Goal: Information Seeking & Learning: Learn about a topic

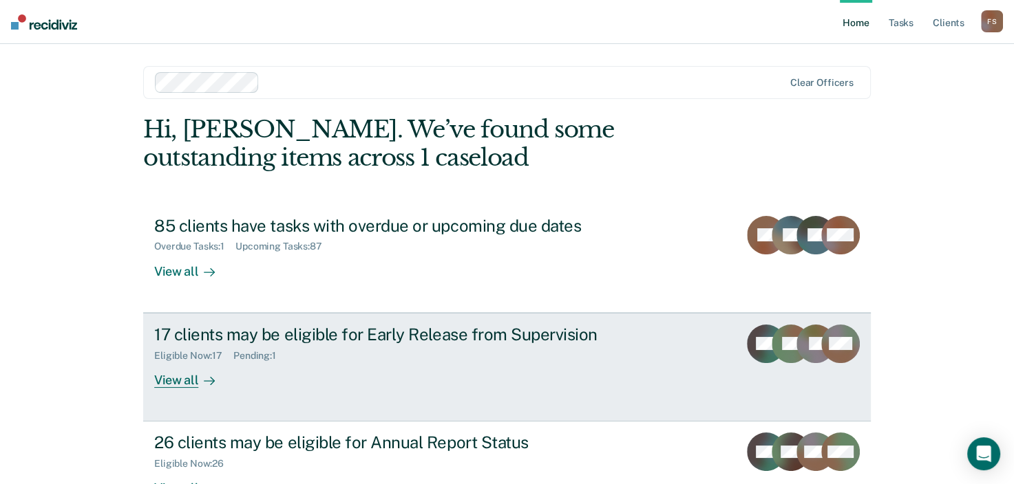
click at [179, 381] on div "View all" at bounding box center [192, 374] width 77 height 27
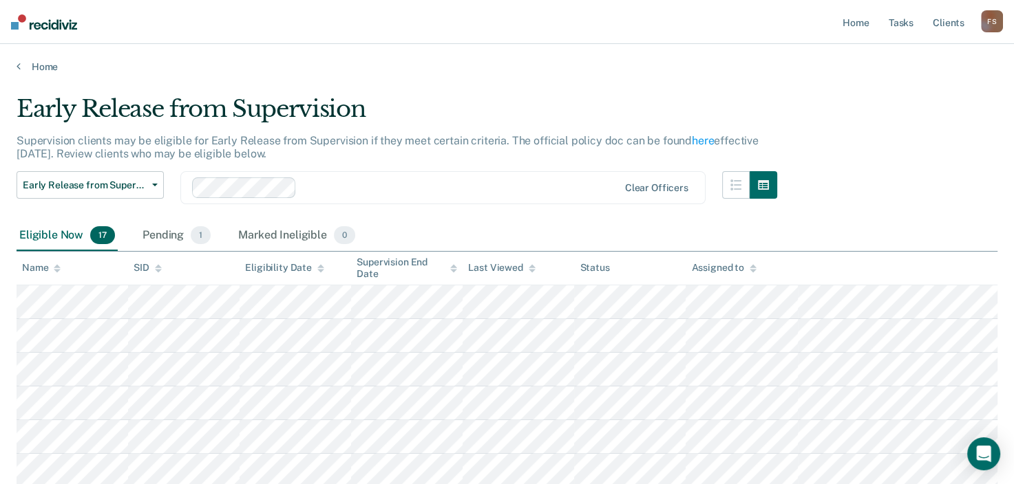
drag, startPoint x: 1010, startPoint y: 175, endPoint x: 1009, endPoint y: 200, distance: 25.5
click at [29, 66] on link "Home" at bounding box center [507, 67] width 981 height 12
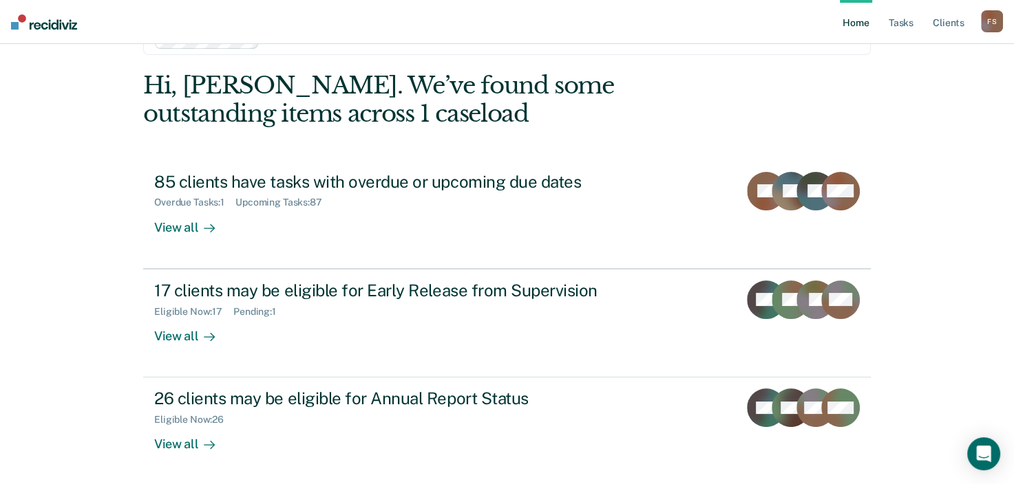
scroll to position [69, 0]
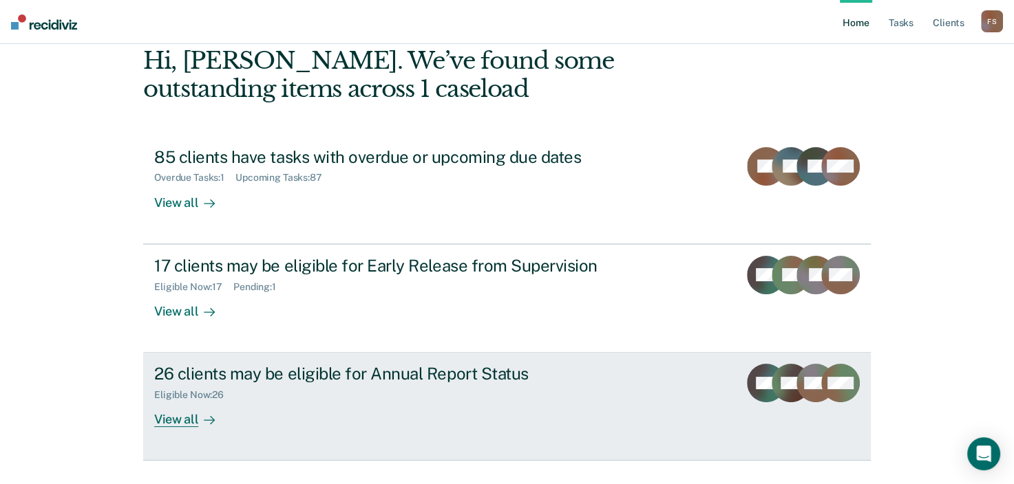
click at [174, 416] on div "View all" at bounding box center [192, 414] width 77 height 27
